Goal: Task Accomplishment & Management: Manage account settings

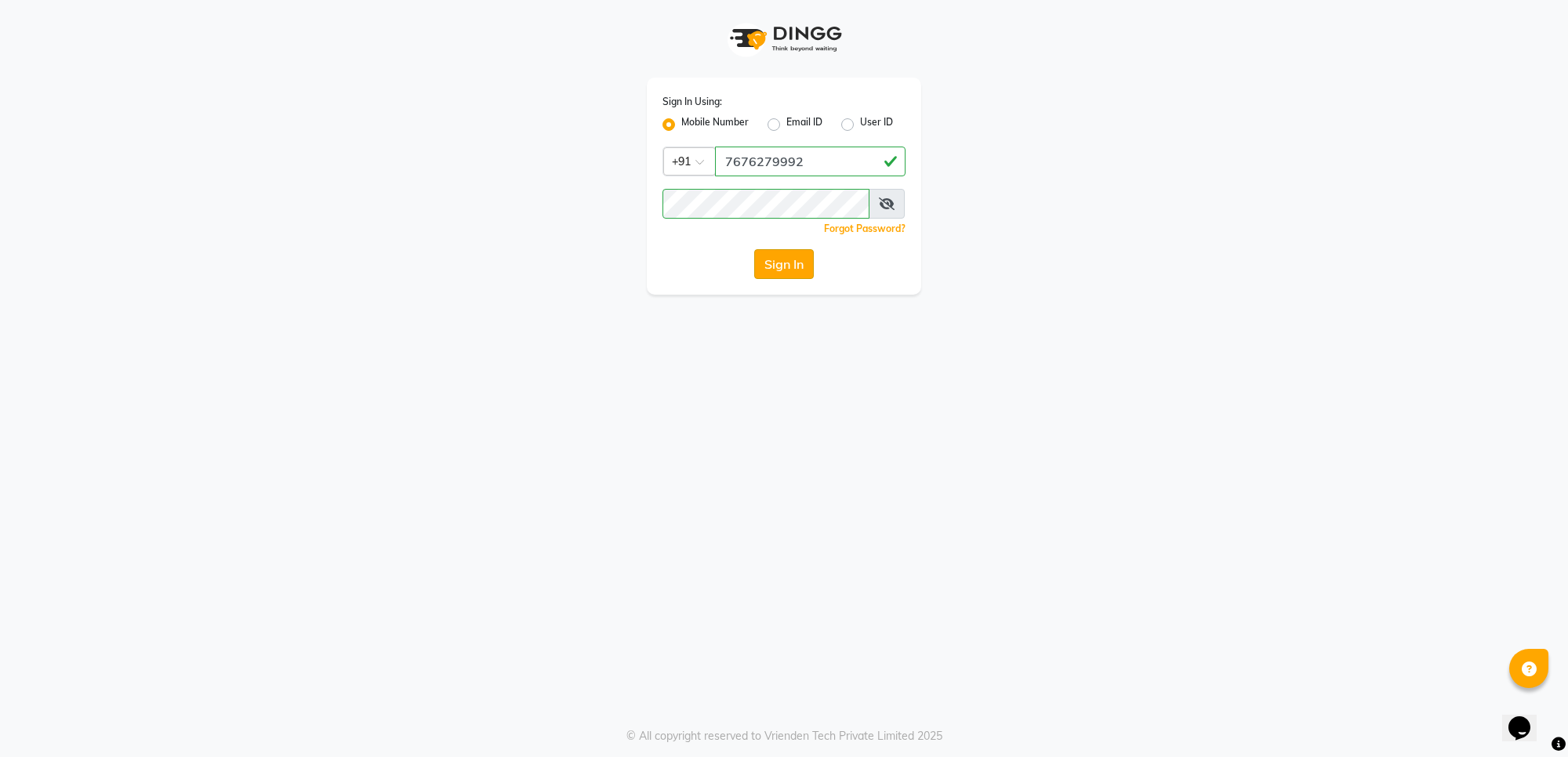
click at [775, 259] on button "Sign In" at bounding box center [784, 264] width 60 height 30
